Goal: Transaction & Acquisition: Book appointment/travel/reservation

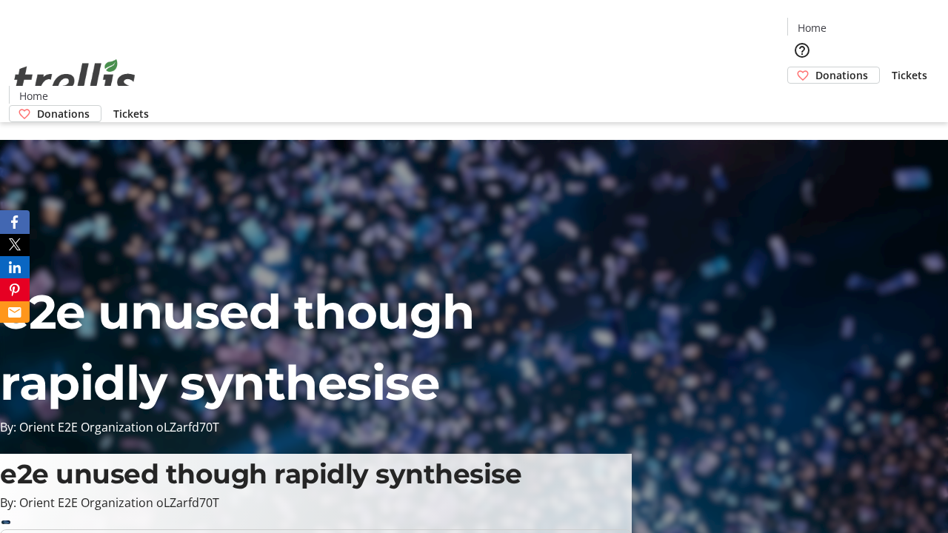
click at [891, 67] on span "Tickets" at bounding box center [909, 75] width 36 height 16
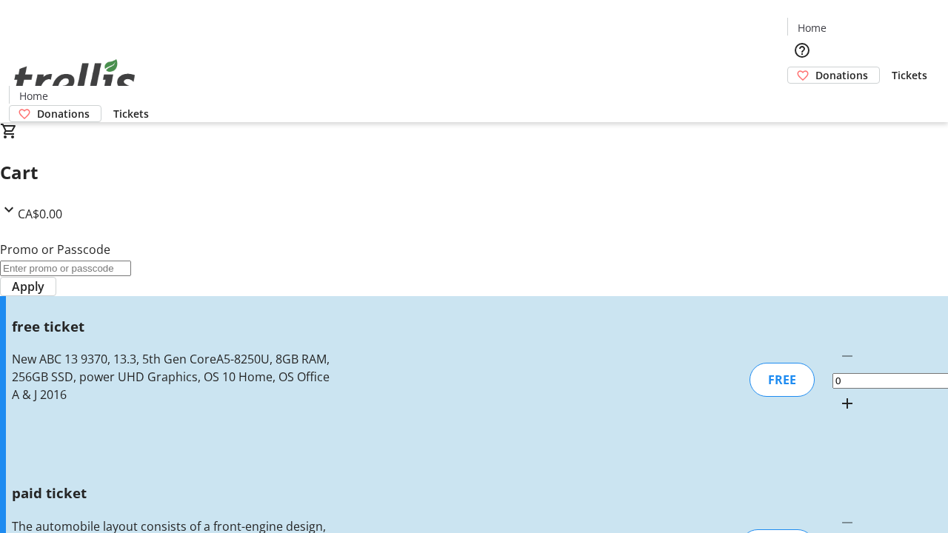
click at [838, 395] on mat-icon "Increment by one" at bounding box center [847, 404] width 18 height 18
type input "1"
